Goal: Information Seeking & Learning: Learn about a topic

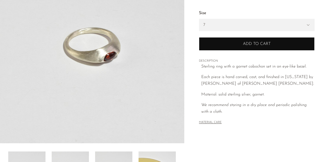
scroll to position [143, 0]
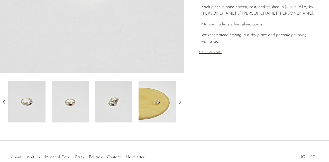
click at [126, 102] on img at bounding box center [113, 101] width 37 height 41
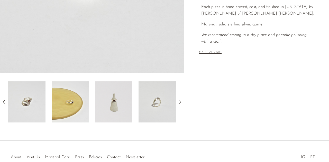
click at [65, 106] on img at bounding box center [70, 101] width 37 height 41
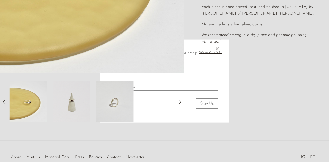
scroll to position [67, 0]
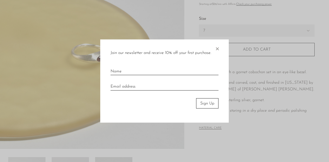
click at [217, 47] on span "×" at bounding box center [216, 47] width 5 height 16
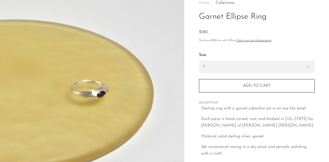
scroll to position [117, 0]
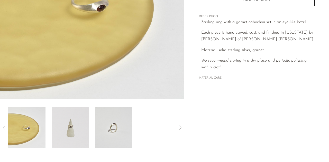
click at [117, 130] on img at bounding box center [113, 127] width 37 height 41
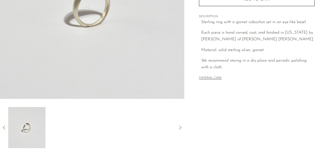
click at [5, 126] on icon at bounding box center [4, 128] width 6 height 6
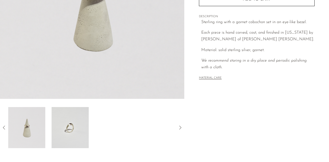
click at [21, 126] on img at bounding box center [26, 127] width 37 height 41
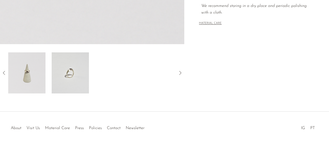
scroll to position [0, 0]
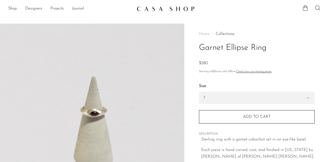
click at [153, 7] on img at bounding box center [166, 8] width 58 height 5
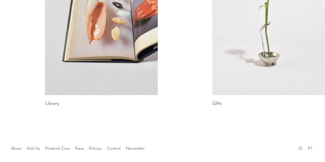
scroll to position [359, 0]
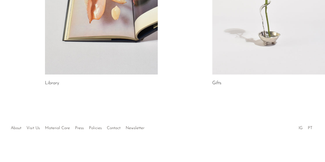
click at [298, 127] on li "IG" at bounding box center [300, 128] width 9 height 7
click at [300, 128] on link "IG" at bounding box center [300, 128] width 4 height 4
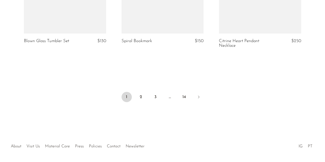
scroll to position [1675, 0]
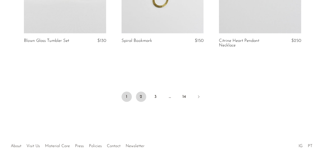
click at [141, 96] on link "2" at bounding box center [141, 97] width 10 height 10
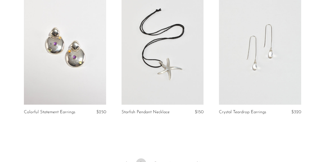
scroll to position [1674, 0]
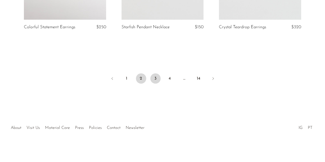
click at [156, 78] on link "3" at bounding box center [155, 78] width 10 height 10
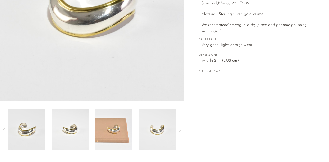
scroll to position [116, 0]
click at [73, 133] on img at bounding box center [70, 129] width 37 height 41
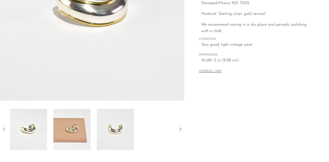
click at [92, 130] on div at bounding box center [92, 129] width 168 height 41
click at [82, 131] on img at bounding box center [70, 129] width 37 height 41
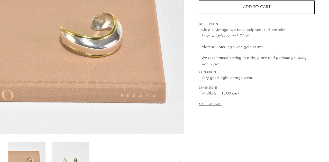
scroll to position [82, 0]
click at [72, 148] on img at bounding box center [70, 162] width 37 height 41
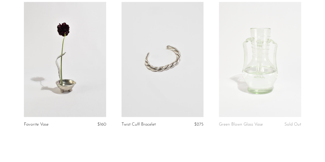
scroll to position [1653, 0]
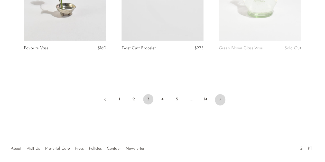
click at [221, 98] on icon "Next" at bounding box center [220, 99] width 4 height 4
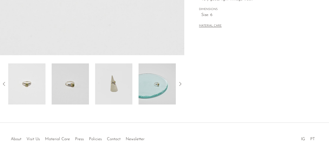
scroll to position [161, 0]
click at [72, 76] on img at bounding box center [70, 83] width 37 height 41
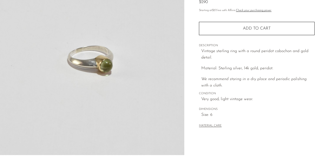
scroll to position [136, 0]
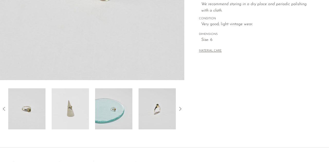
click at [119, 105] on img at bounding box center [113, 108] width 37 height 41
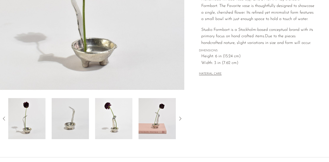
scroll to position [172, 0]
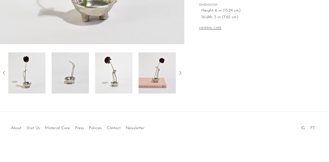
click at [115, 75] on img at bounding box center [113, 72] width 37 height 41
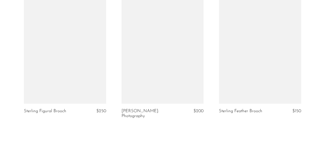
scroll to position [1595, 0]
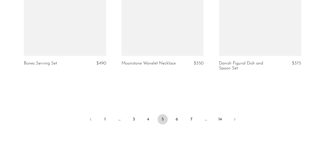
scroll to position [1658, 0]
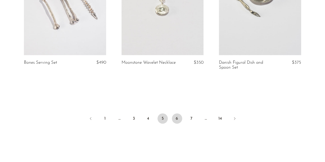
click at [175, 117] on link "6" at bounding box center [177, 118] width 10 height 10
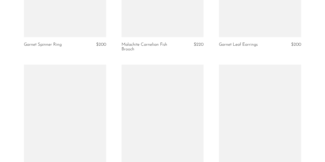
scroll to position [643, 0]
